Goal: Information Seeking & Learning: Find specific page/section

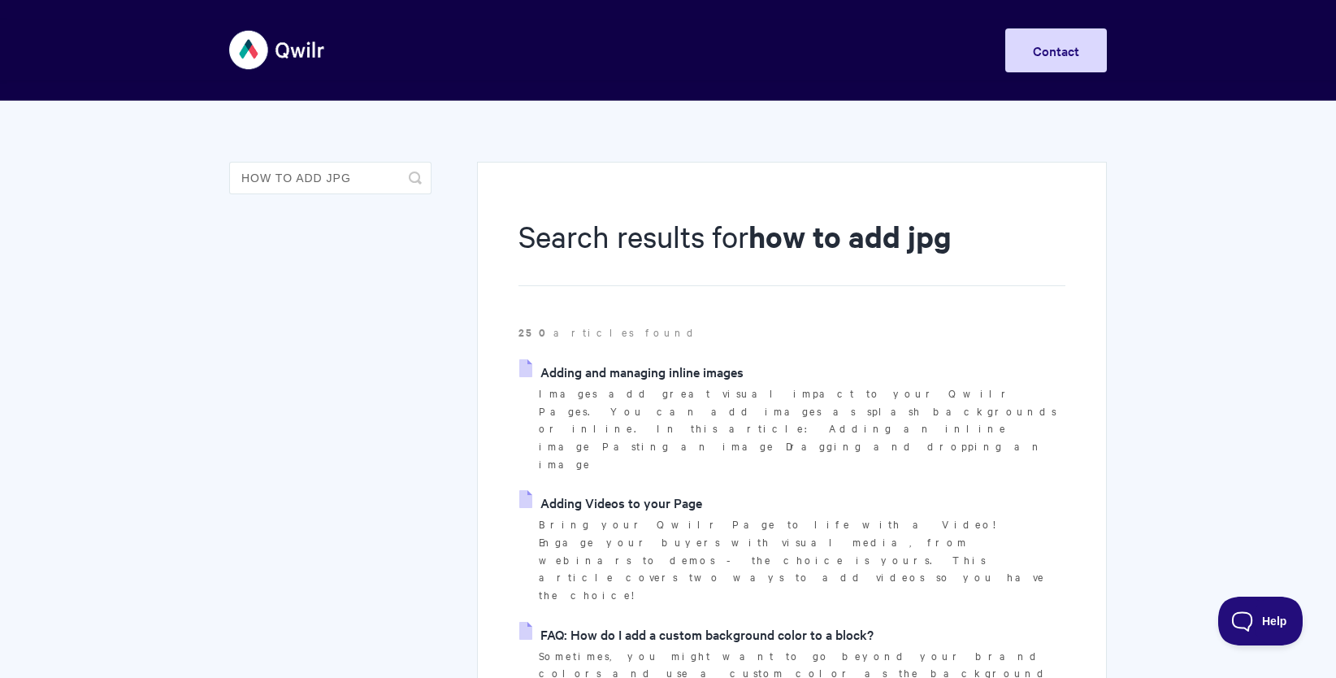
click at [262, 52] on img at bounding box center [277, 50] width 97 height 61
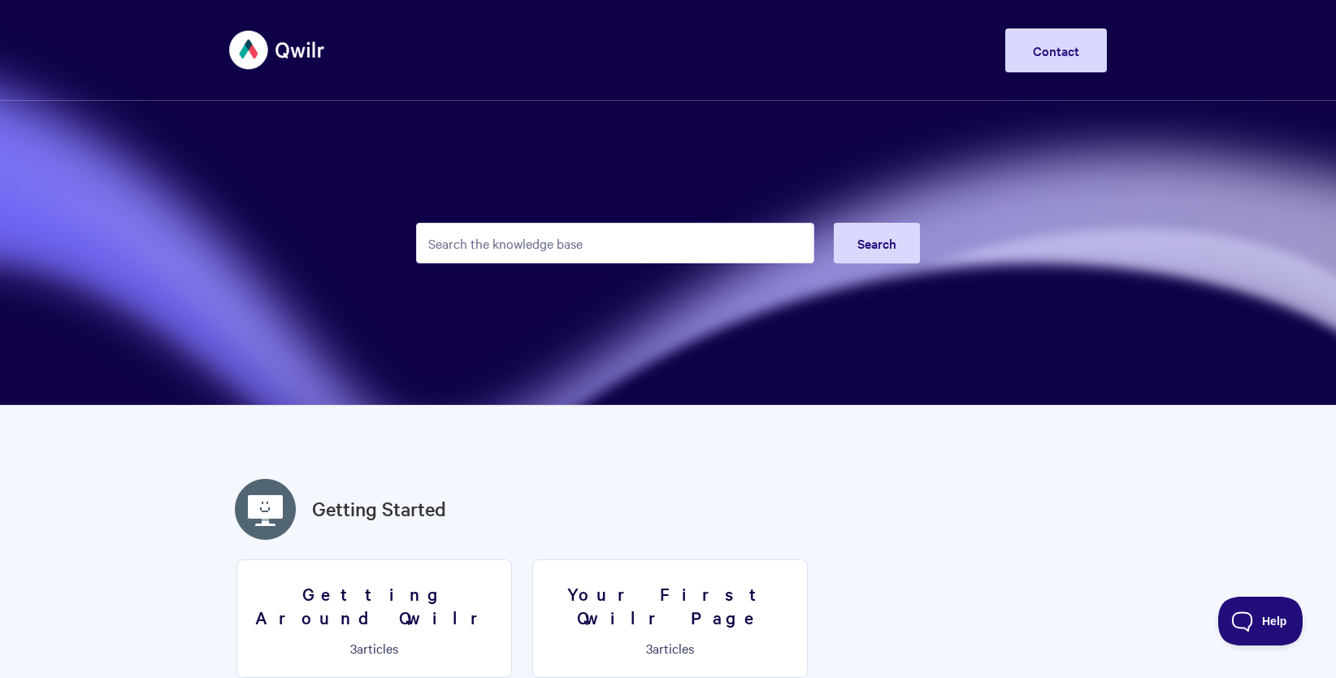
click at [250, 63] on img at bounding box center [277, 50] width 97 height 61
